Goal: Book appointment/travel/reservation

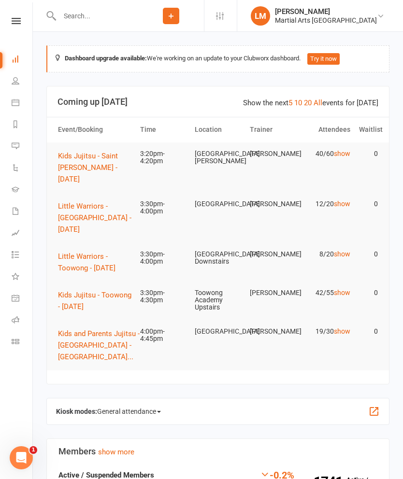
click at [89, 295] on button "Kids Jujitsu - Toowong - [DATE]" at bounding box center [94, 300] width 73 height 23
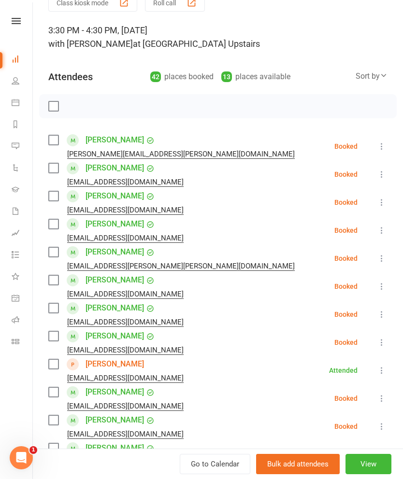
scroll to position [45, 0]
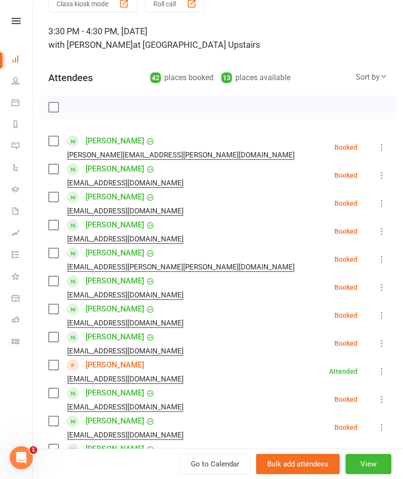
click at [55, 143] on label at bounding box center [53, 141] width 10 height 10
click at [57, 173] on label at bounding box center [53, 169] width 10 height 10
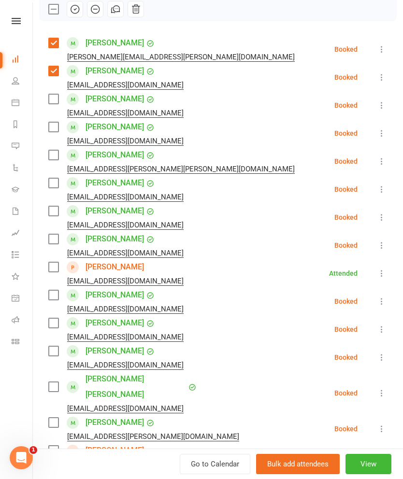
scroll to position [144, 0]
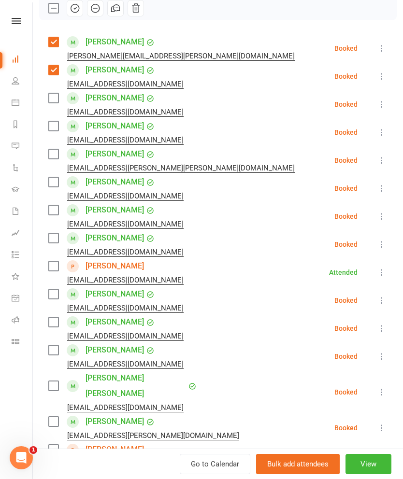
click at [52, 185] on label at bounding box center [53, 182] width 10 height 10
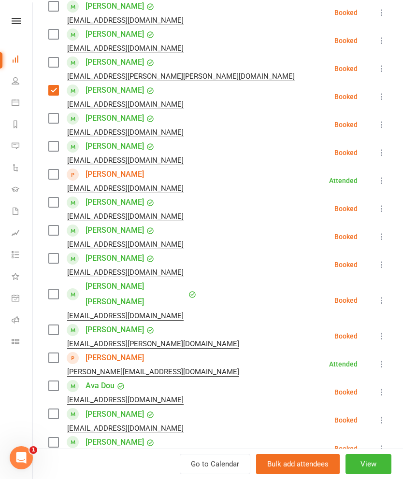
scroll to position [237, 0]
click at [51, 176] on label at bounding box center [53, 174] width 10 height 10
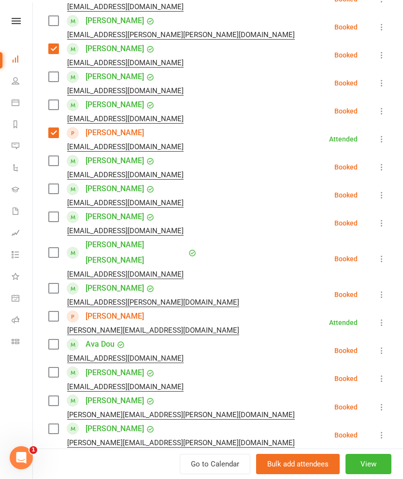
scroll to position [278, 0]
click at [54, 162] on label at bounding box center [53, 161] width 10 height 10
click at [57, 187] on label at bounding box center [53, 189] width 10 height 10
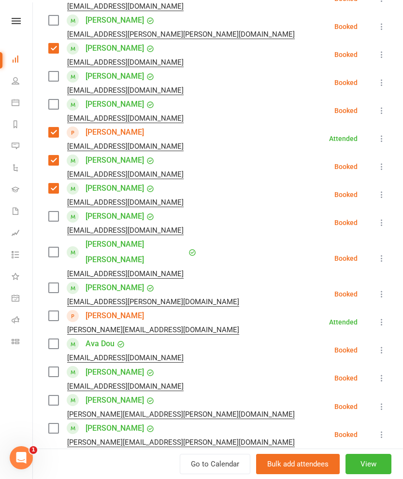
click at [57, 213] on label at bounding box center [53, 217] width 10 height 10
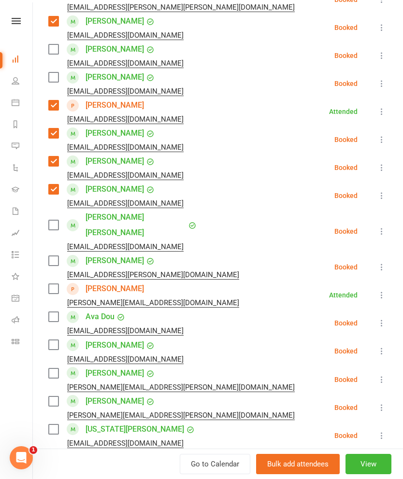
scroll to position [311, 0]
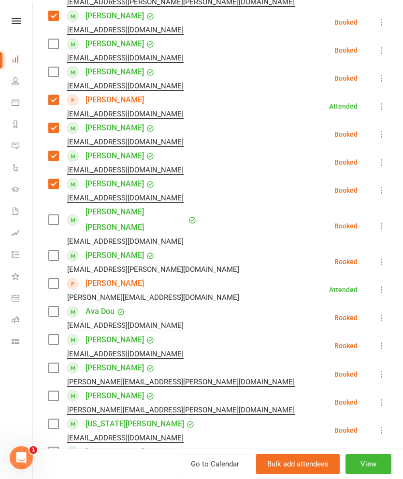
click at [53, 215] on label at bounding box center [53, 220] width 10 height 10
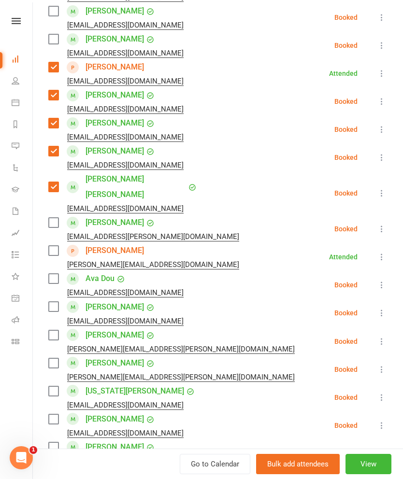
scroll to position [344, 0]
click at [57, 217] on label at bounding box center [53, 222] width 10 height 10
click at [51, 245] on label at bounding box center [53, 250] width 10 height 10
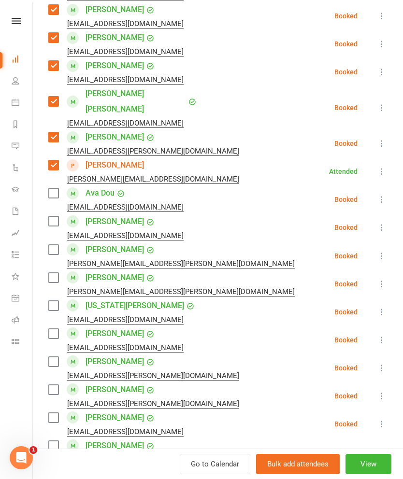
scroll to position [438, 0]
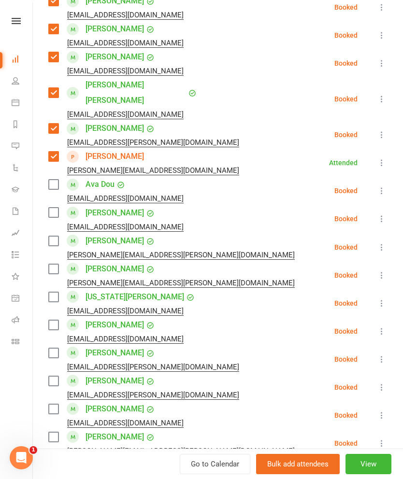
click at [55, 221] on div "[EMAIL_ADDRESS][DOMAIN_NAME]" at bounding box center [117, 227] width 139 height 13
click at [64, 205] on div "[PERSON_NAME] [EMAIL_ADDRESS][DOMAIN_NAME]" at bounding box center [117, 219] width 139 height 28
click at [57, 208] on label at bounding box center [53, 213] width 10 height 10
click at [56, 236] on label at bounding box center [53, 241] width 10 height 10
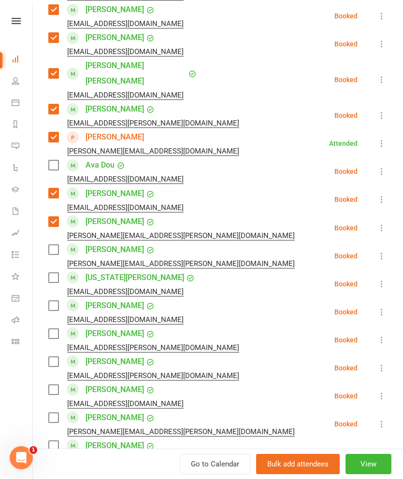
scroll to position [482, 0]
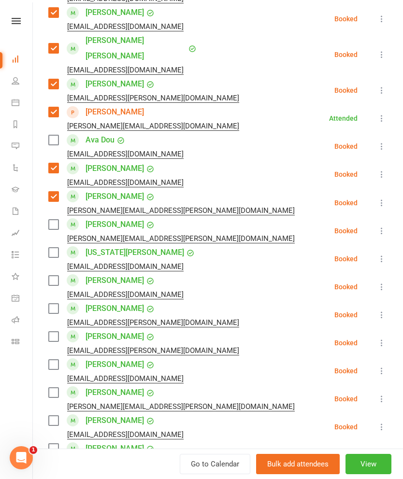
click at [54, 220] on label at bounding box center [53, 225] width 10 height 10
click at [56, 248] on label at bounding box center [53, 253] width 10 height 10
click at [55, 276] on label at bounding box center [53, 281] width 10 height 10
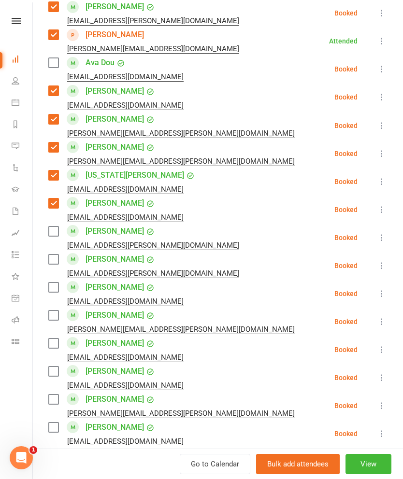
scroll to position [562, 0]
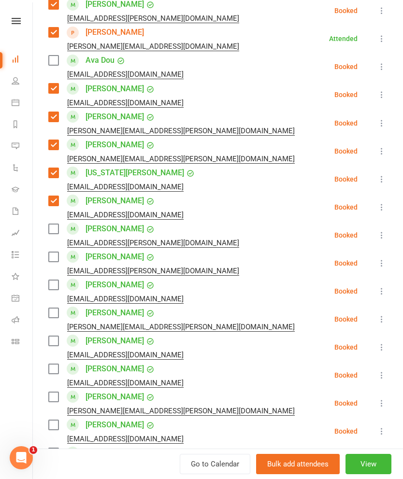
click at [53, 224] on label at bounding box center [53, 229] width 10 height 10
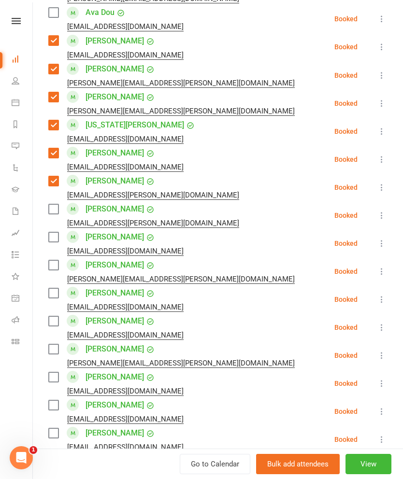
scroll to position [617, 0]
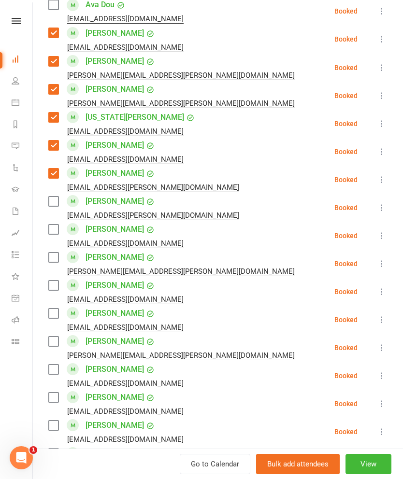
click at [52, 197] on label at bounding box center [53, 202] width 10 height 10
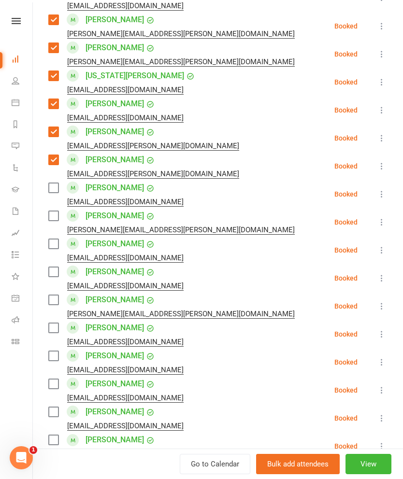
scroll to position [660, 0]
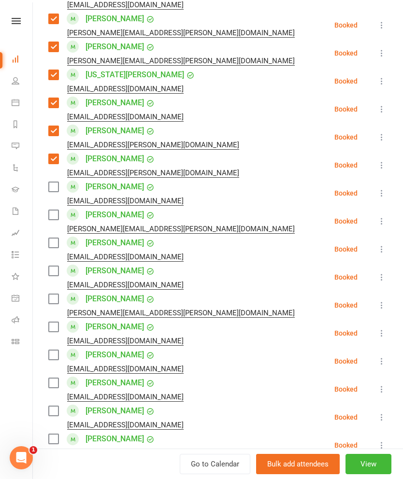
click at [51, 195] on div "[EMAIL_ADDRESS][DOMAIN_NAME]" at bounding box center [117, 201] width 139 height 13
click at [57, 182] on label at bounding box center [53, 187] width 10 height 10
click at [53, 210] on label at bounding box center [53, 215] width 10 height 10
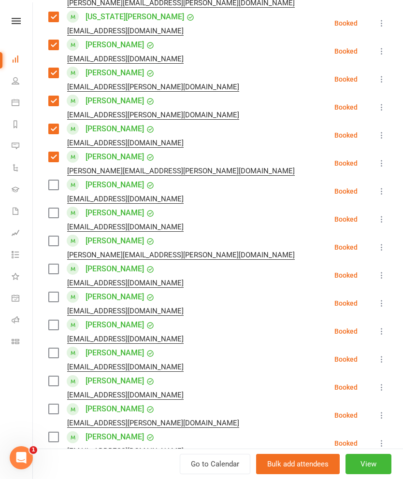
scroll to position [719, 0]
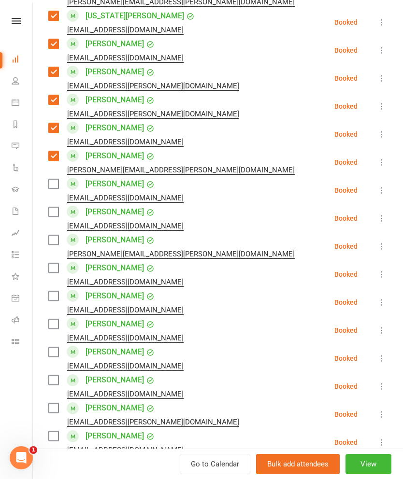
click at [53, 179] on label at bounding box center [53, 184] width 10 height 10
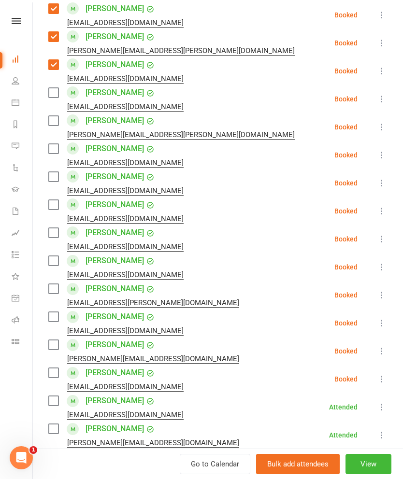
scroll to position [839, 0]
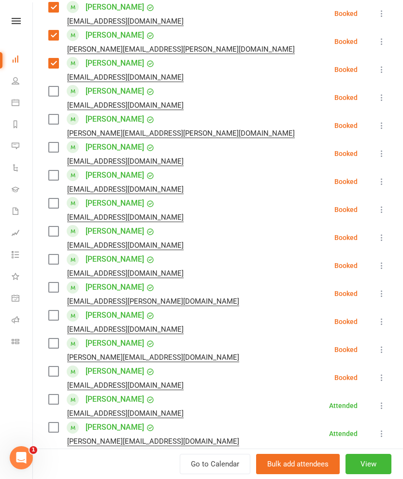
click at [53, 114] on label at bounding box center [53, 119] width 10 height 10
click at [54, 142] on label at bounding box center [53, 147] width 10 height 10
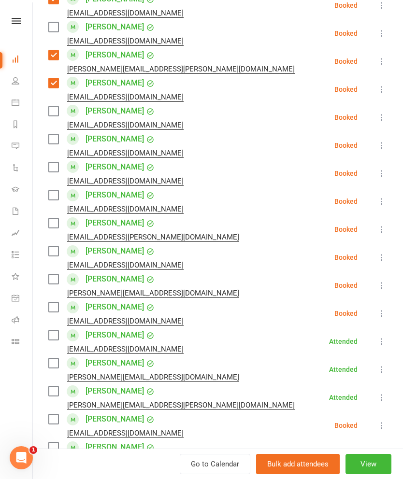
scroll to position [904, 0]
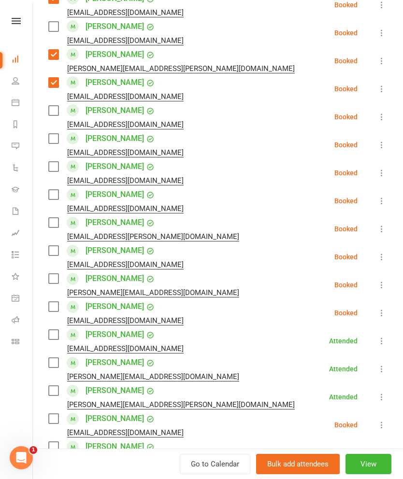
click at [50, 190] on label at bounding box center [53, 195] width 10 height 10
click at [53, 218] on label at bounding box center [53, 223] width 10 height 10
click at [56, 246] on label at bounding box center [53, 251] width 10 height 10
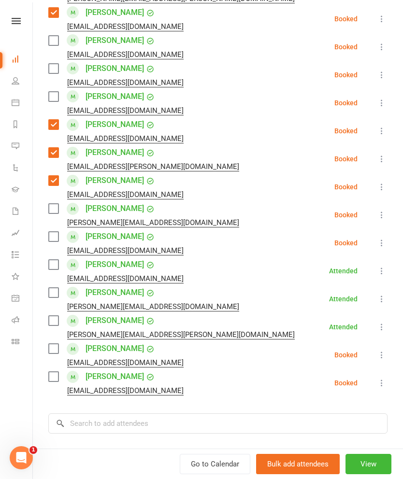
scroll to position [975, 0]
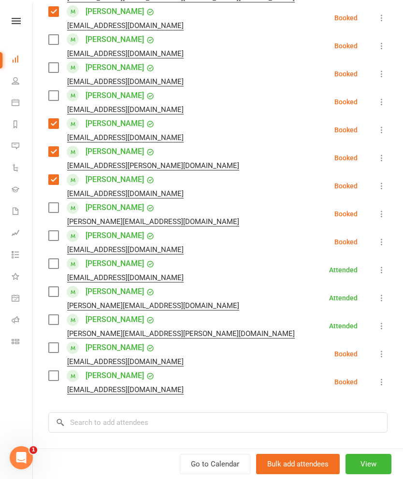
click at [49, 203] on label at bounding box center [53, 208] width 10 height 10
click at [55, 231] on label at bounding box center [53, 236] width 10 height 10
click at [53, 259] on label at bounding box center [53, 264] width 10 height 10
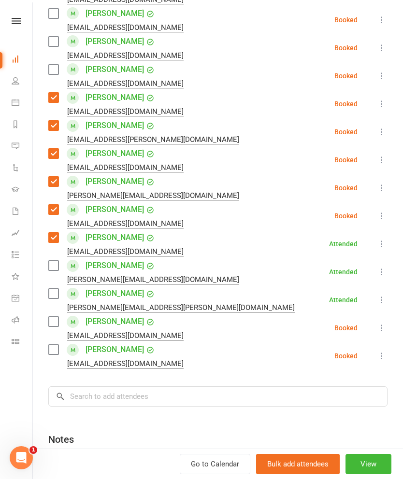
scroll to position [1002, 0]
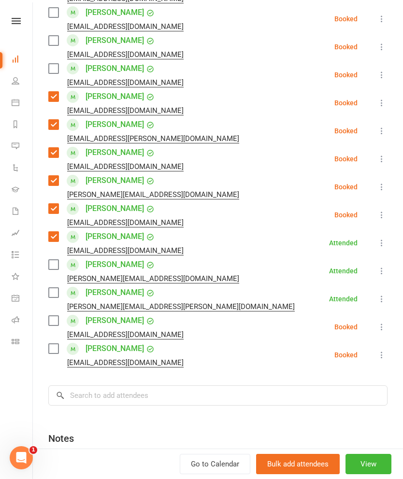
click at [51, 260] on label at bounding box center [53, 265] width 10 height 10
click at [54, 288] on label at bounding box center [53, 293] width 10 height 10
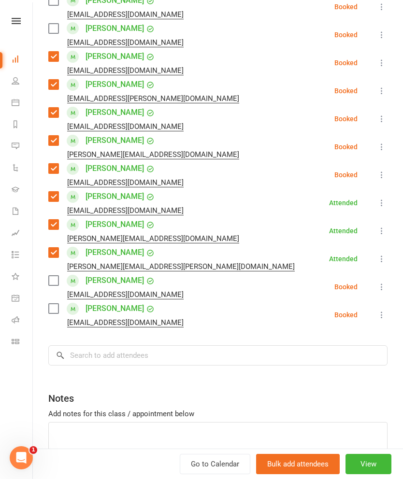
scroll to position [1042, 0]
click at [56, 276] on label at bounding box center [53, 281] width 10 height 10
click at [58, 304] on label at bounding box center [53, 309] width 10 height 10
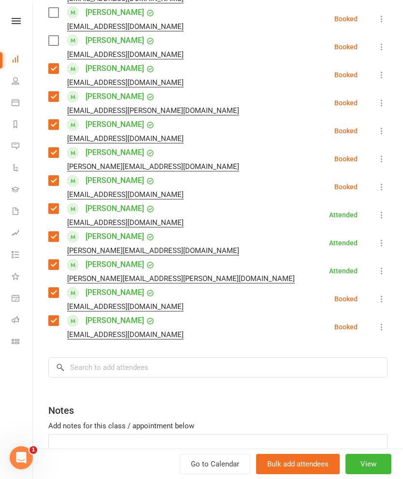
scroll to position [1031, 0]
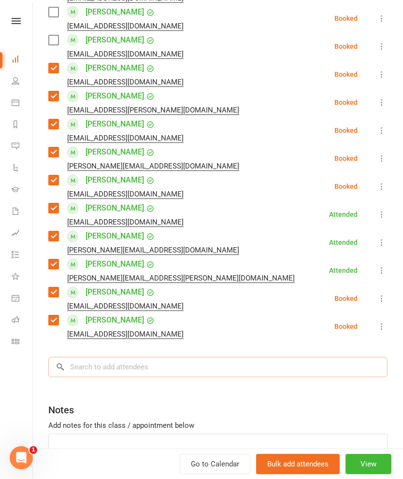
click at [271, 357] on input "search" at bounding box center [217, 367] width 339 height 20
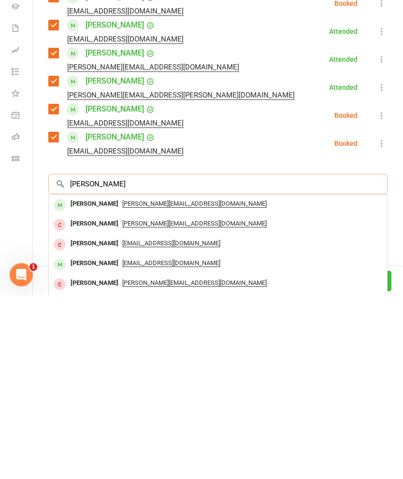
type input "[PERSON_NAME]"
click at [77, 380] on div "[PERSON_NAME]" at bounding box center [95, 387] width 56 height 14
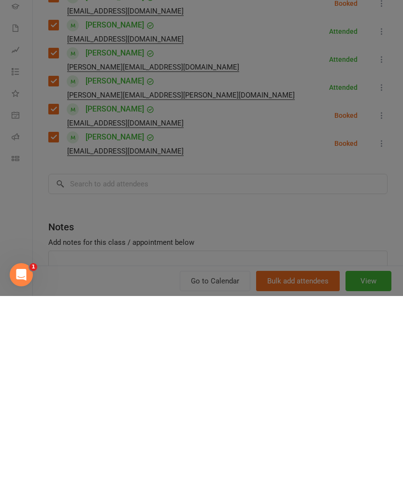
scroll to position [204, 0]
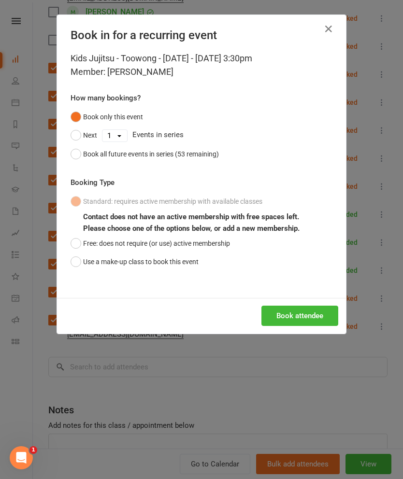
click at [83, 260] on button "Use a make-up class to book this event" at bounding box center [135, 262] width 128 height 18
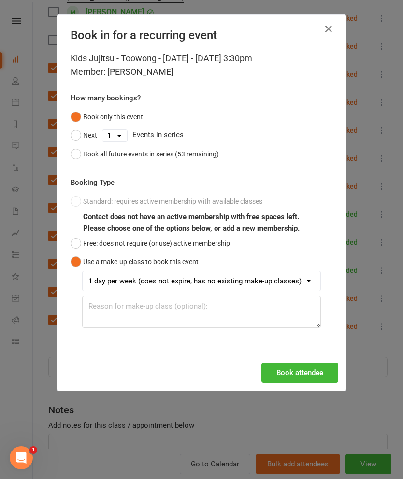
click at [304, 382] on button "Book attendee" at bounding box center [299, 373] width 77 height 20
click at [319, 33] on h4 "Book in for a recurring event" at bounding box center [202, 35] width 262 height 14
click at [325, 28] on icon "button" at bounding box center [329, 29] width 12 height 12
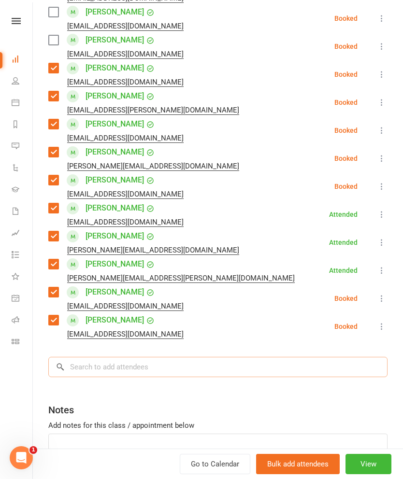
click at [240, 357] on input "search" at bounding box center [217, 367] width 339 height 20
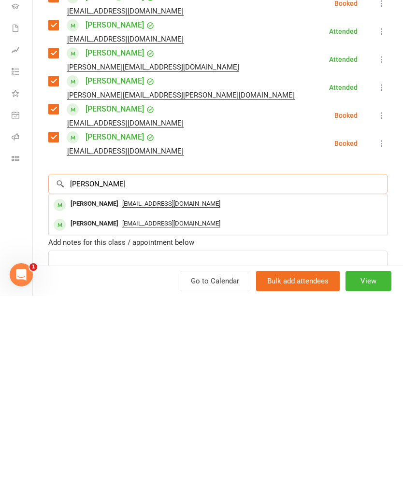
type input "[PERSON_NAME]"
click at [90, 380] on div "[PERSON_NAME]" at bounding box center [95, 387] width 56 height 14
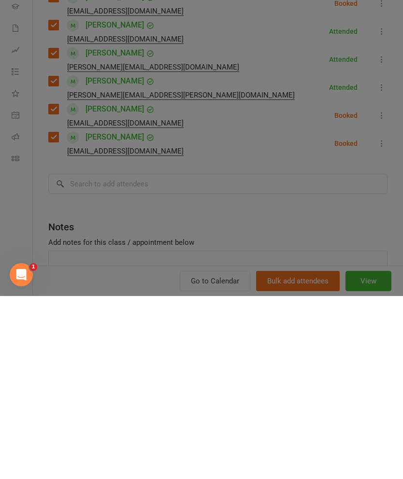
scroll to position [408, 0]
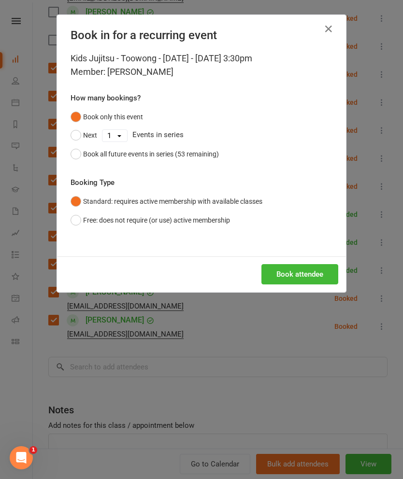
click at [312, 270] on button "Book attendee" at bounding box center [299, 274] width 77 height 20
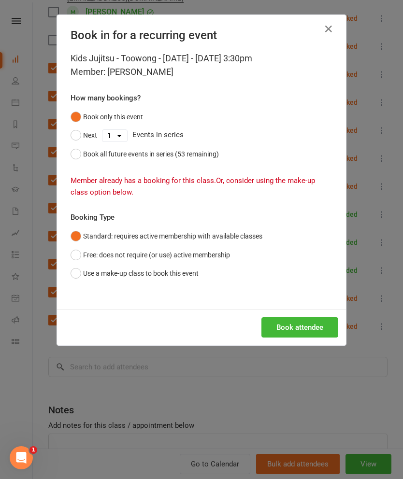
click at [324, 36] on button "button" at bounding box center [328, 28] width 15 height 15
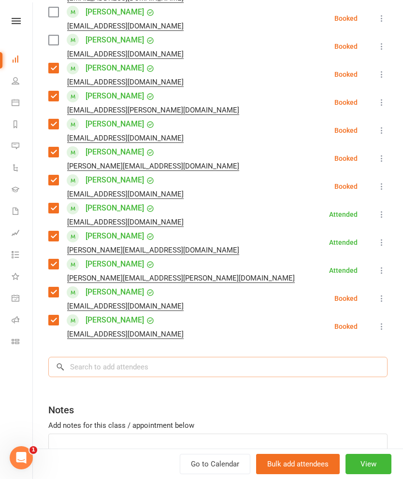
click at [260, 357] on input "search" at bounding box center [217, 367] width 339 height 20
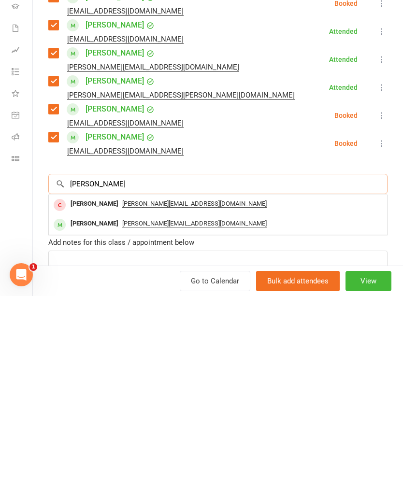
type input "[PERSON_NAME]"
click at [80, 400] on div "[PERSON_NAME]" at bounding box center [95, 407] width 56 height 14
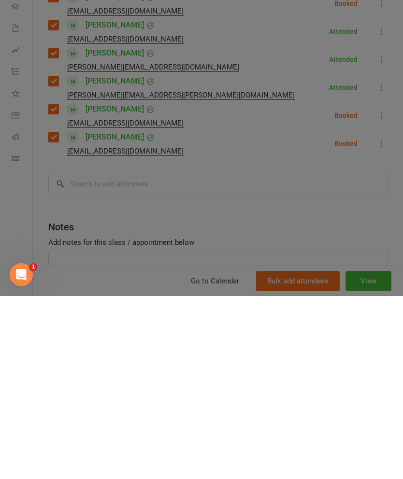
scroll to position [611, 0]
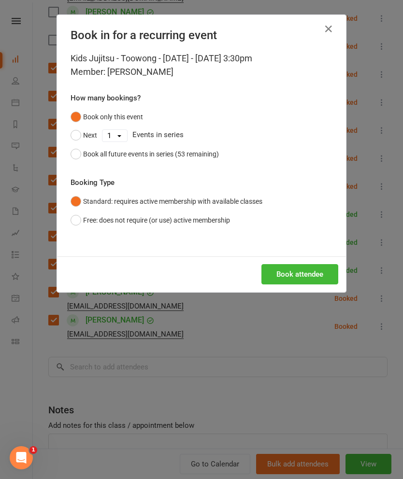
click at [80, 157] on button "Book all future events in series (53 remaining)" at bounding box center [145, 154] width 148 height 18
click at [308, 276] on button "Book attendee" at bounding box center [299, 274] width 77 height 20
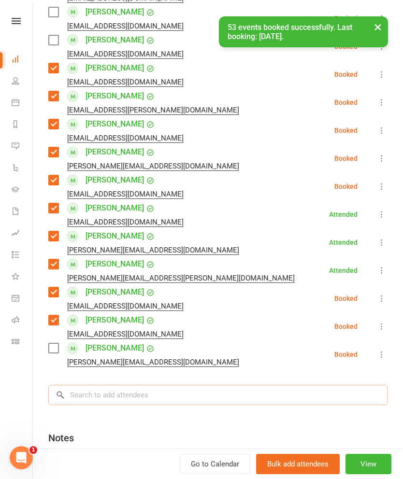
click at [270, 385] on input "search" at bounding box center [217, 395] width 339 height 20
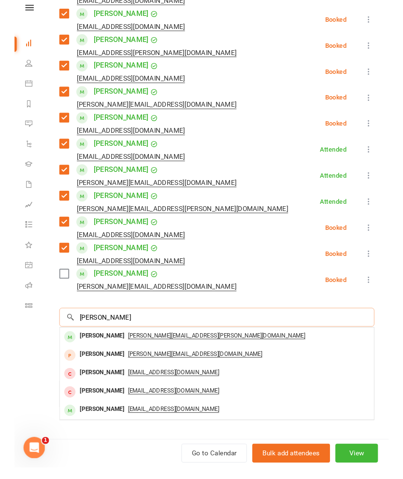
scroll to position [1070, 0]
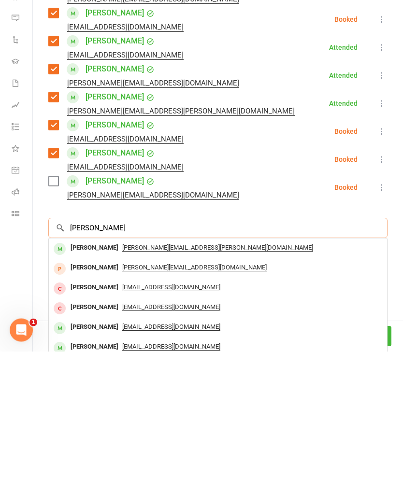
type input "[PERSON_NAME]"
click at [77, 369] on div "[PERSON_NAME]" at bounding box center [95, 376] width 56 height 14
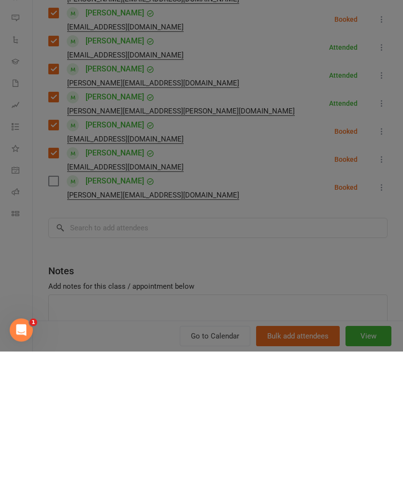
scroll to position [971, 0]
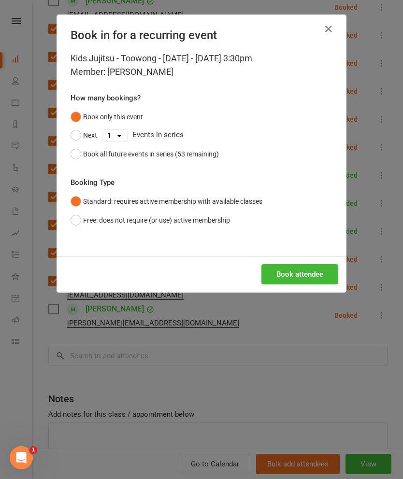
click at [82, 156] on button "Book all future events in series (53 remaining)" at bounding box center [145, 154] width 148 height 18
click at [304, 279] on button "Book attendee" at bounding box center [299, 274] width 77 height 20
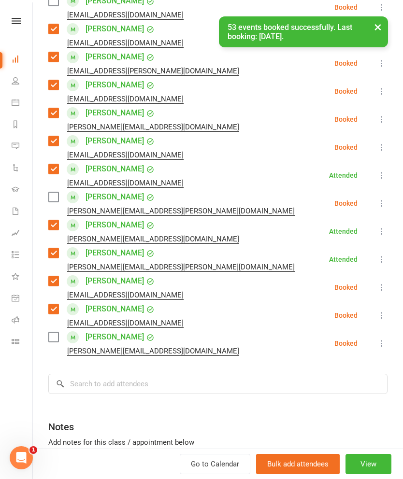
click at [51, 332] on label at bounding box center [53, 337] width 10 height 10
click at [56, 192] on label at bounding box center [53, 197] width 10 height 10
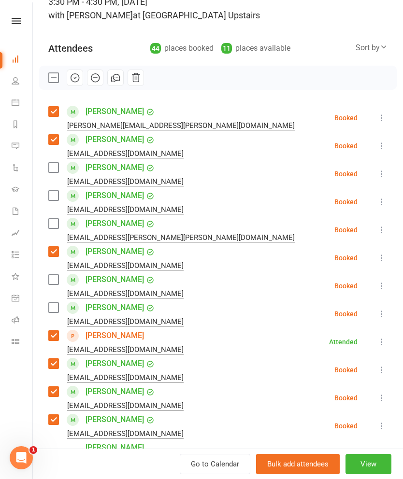
scroll to position [74, 0]
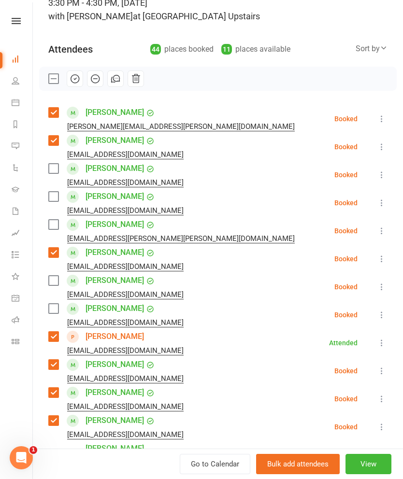
click at [71, 79] on icon "button" at bounding box center [75, 79] width 8 height 8
click at [53, 82] on label at bounding box center [53, 79] width 10 height 10
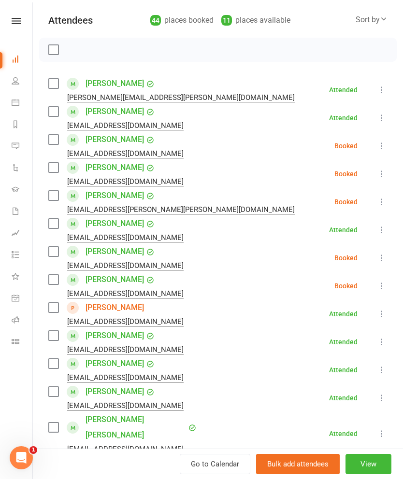
scroll to position [104, 0]
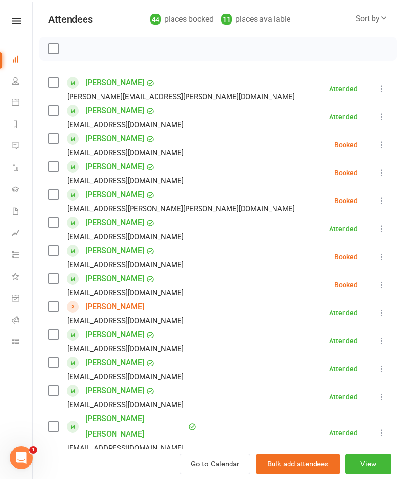
click at [57, 143] on label at bounding box center [53, 139] width 10 height 10
click at [55, 171] on label at bounding box center [53, 167] width 10 height 10
click at [58, 197] on label at bounding box center [53, 195] width 10 height 10
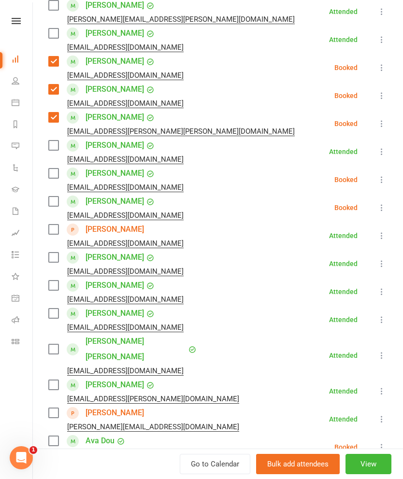
scroll to position [182, 0]
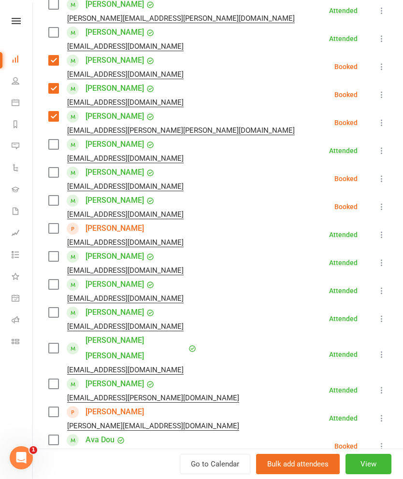
click at [57, 169] on label at bounding box center [53, 173] width 10 height 10
click at [57, 199] on label at bounding box center [53, 201] width 10 height 10
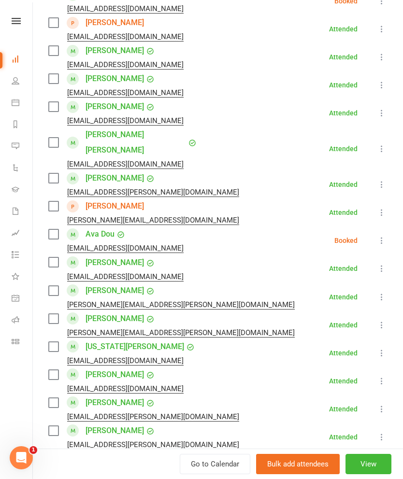
scroll to position [388, 0]
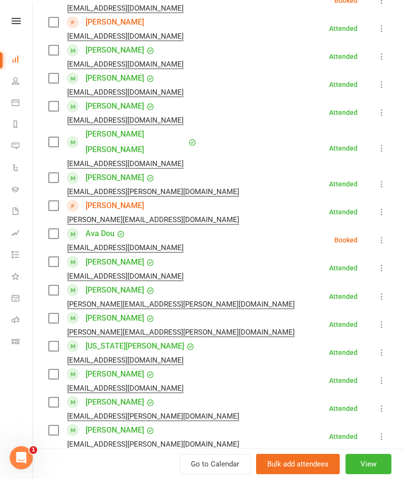
click at [57, 229] on label at bounding box center [53, 234] width 10 height 10
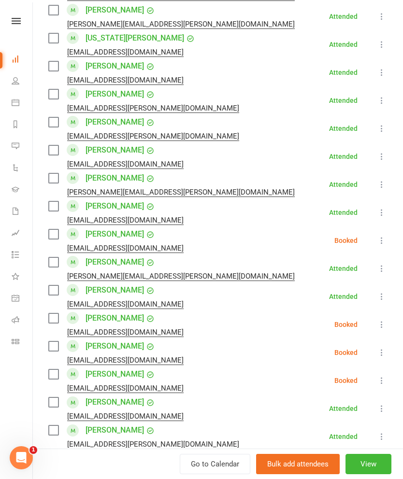
scroll to position [697, 0]
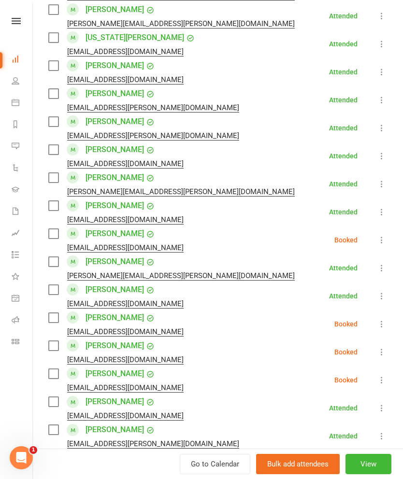
click at [55, 229] on label at bounding box center [53, 234] width 10 height 10
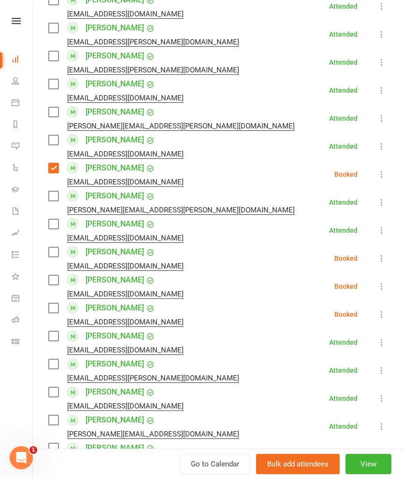
scroll to position [767, 0]
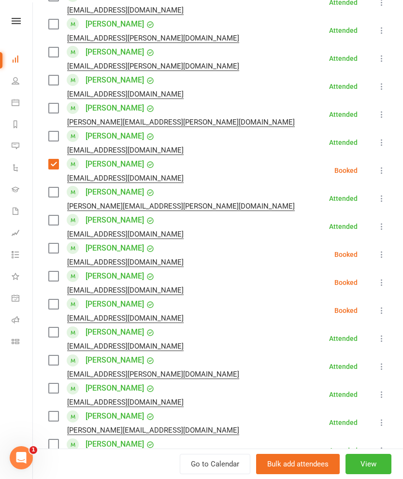
click at [53, 243] on label at bounding box center [53, 248] width 10 height 10
click at [57, 271] on label at bounding box center [53, 276] width 10 height 10
click at [52, 299] on label at bounding box center [53, 304] width 10 height 10
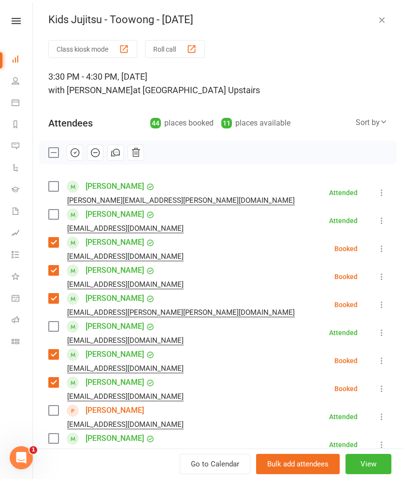
scroll to position [0, 0]
click at [92, 152] on icon "button" at bounding box center [95, 152] width 11 height 11
click at [49, 157] on label at bounding box center [53, 153] width 10 height 10
